Goal: Information Seeking & Learning: Learn about a topic

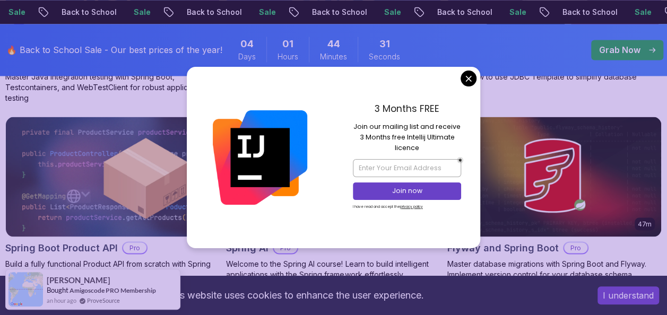
scroll to position [849, 0]
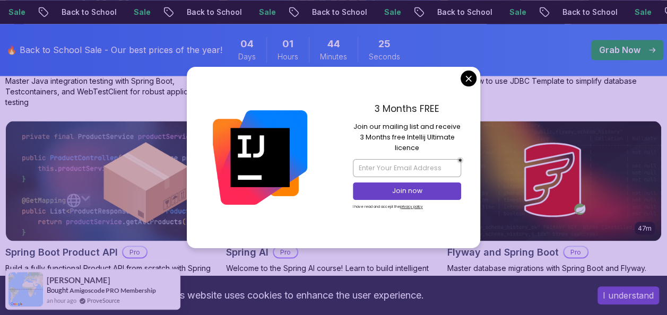
click at [467, 76] on body "Sale Back to School Sale Back to School Sale Back to School Sale Back to School…" at bounding box center [333, 162] width 667 height 2023
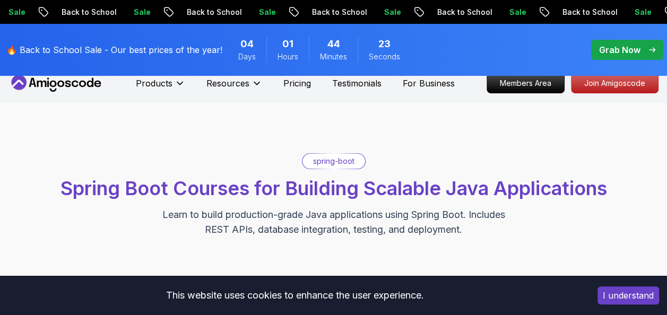
scroll to position [0, 0]
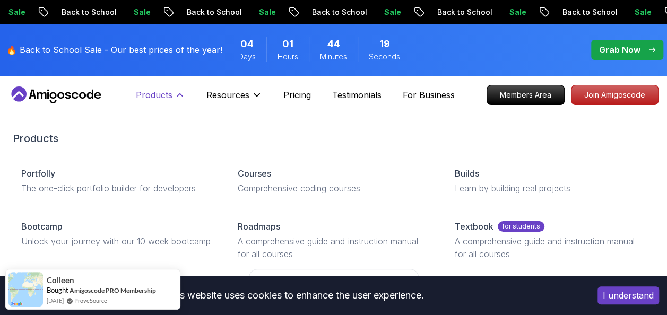
click at [163, 93] on p "Products" at bounding box center [154, 95] width 37 height 13
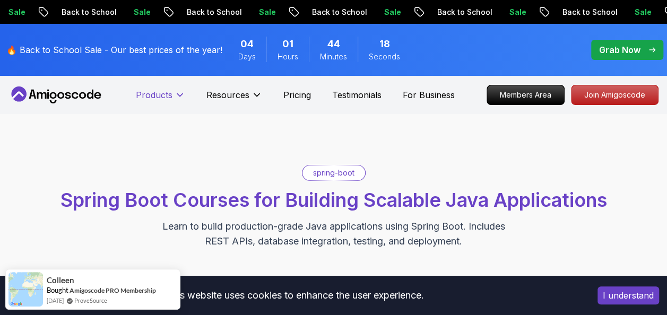
click at [180, 97] on icon at bounding box center [180, 95] width 11 height 11
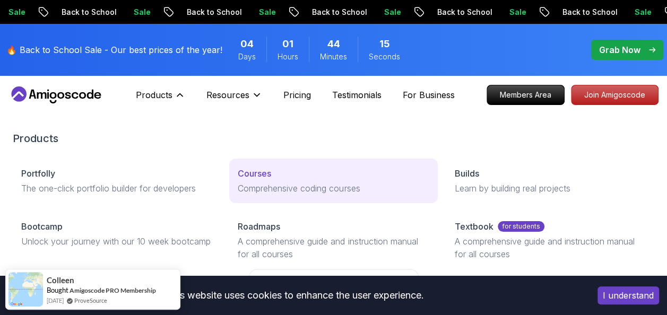
click at [334, 190] on p "Comprehensive coding courses" at bounding box center [333, 188] width 191 height 13
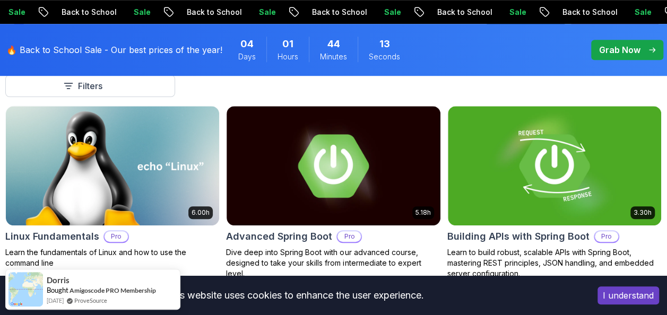
scroll to position [371, 0]
